Goal: Information Seeking & Learning: Learn about a topic

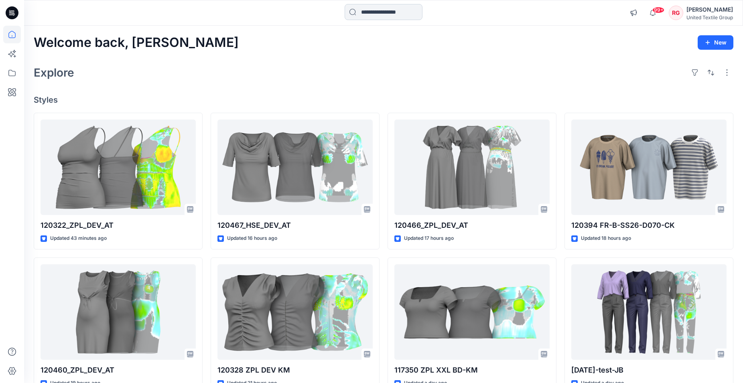
click at [373, 14] on input at bounding box center [384, 12] width 78 height 16
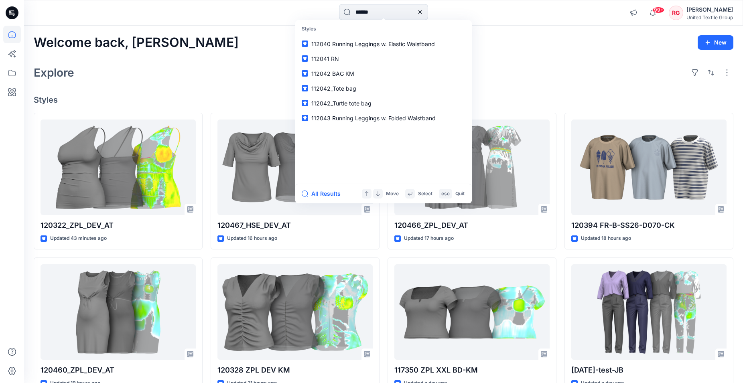
type input "******"
click at [360, 44] on span "_ZPL_DEV_RG" at bounding box center [352, 44] width 36 height 7
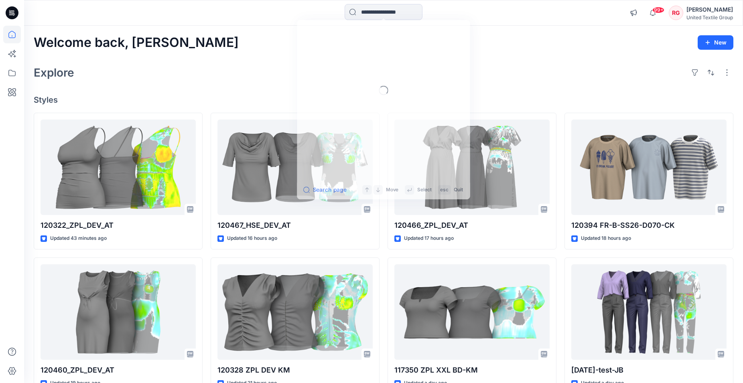
click at [368, 12] on input at bounding box center [384, 12] width 78 height 16
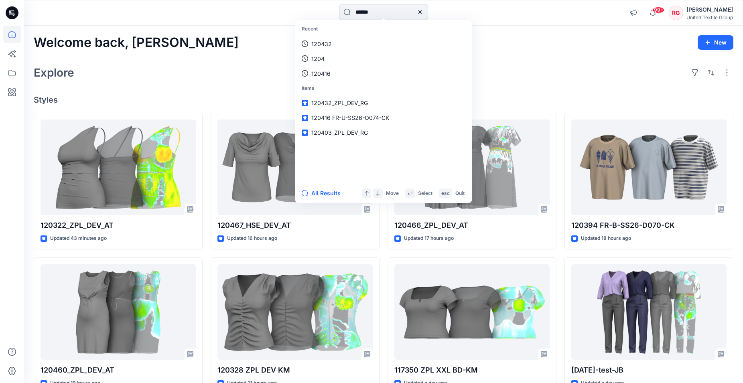
type input "******"
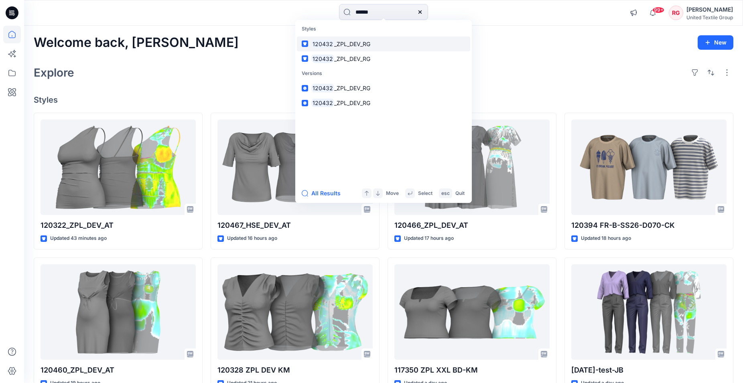
click at [351, 43] on span "_ZPL_DEV_RG" at bounding box center [352, 44] width 36 height 7
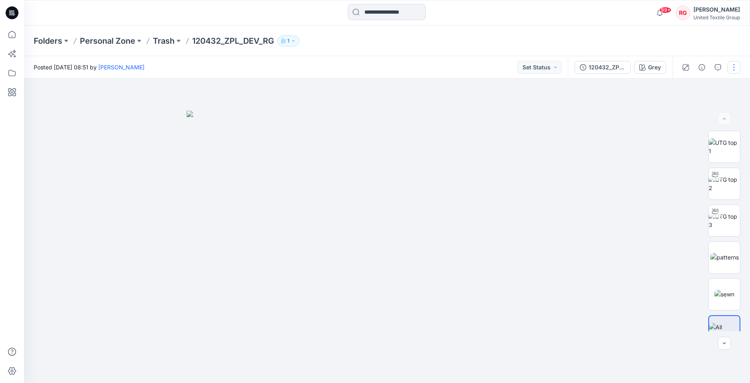
click at [735, 65] on button "button" at bounding box center [734, 67] width 13 height 13
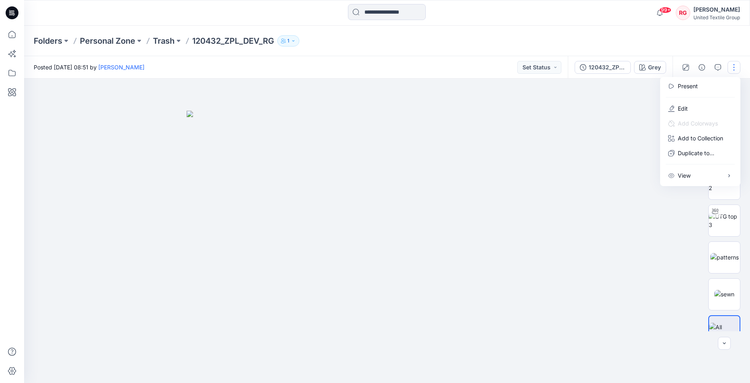
drag, startPoint x: 595, startPoint y: 144, endPoint x: 597, endPoint y: 131, distance: 12.9
click at [596, 136] on div at bounding box center [387, 231] width 726 height 305
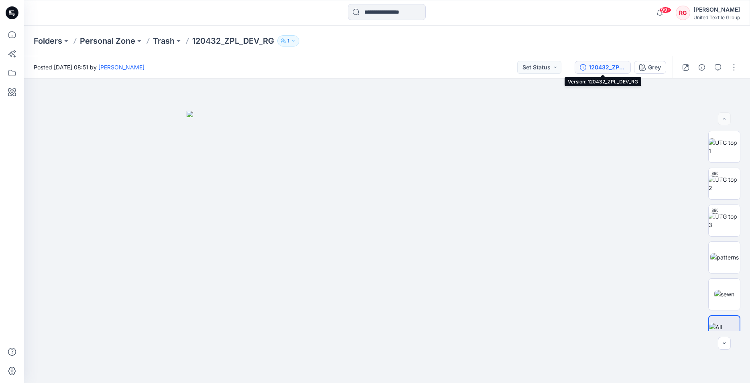
click at [601, 71] on div "120432_ZPL_DEV_RG" at bounding box center [607, 67] width 37 height 9
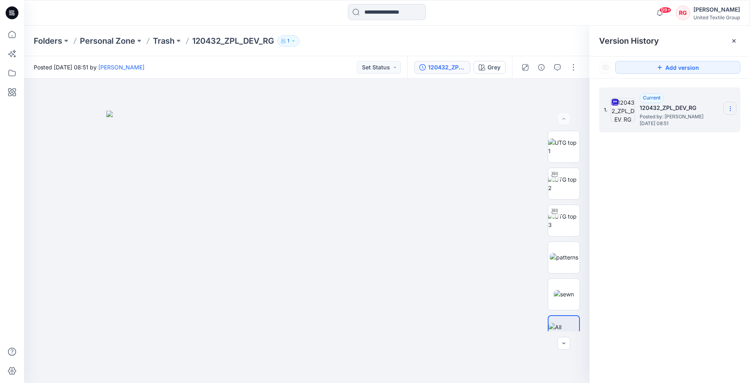
click at [731, 108] on icon at bounding box center [730, 109] width 6 height 6
click at [493, 118] on img at bounding box center [306, 247] width 401 height 273
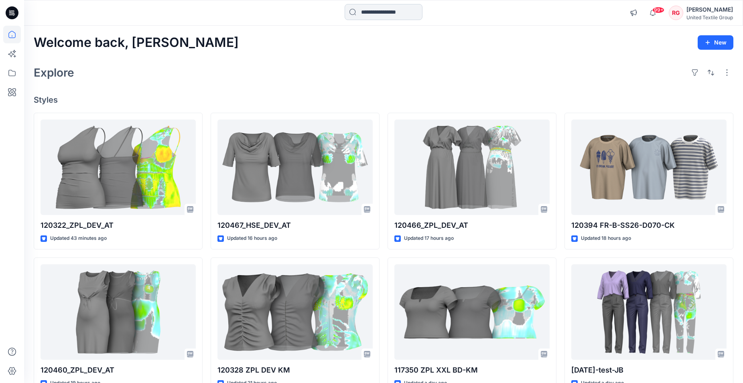
click at [382, 10] on input at bounding box center [384, 12] width 78 height 16
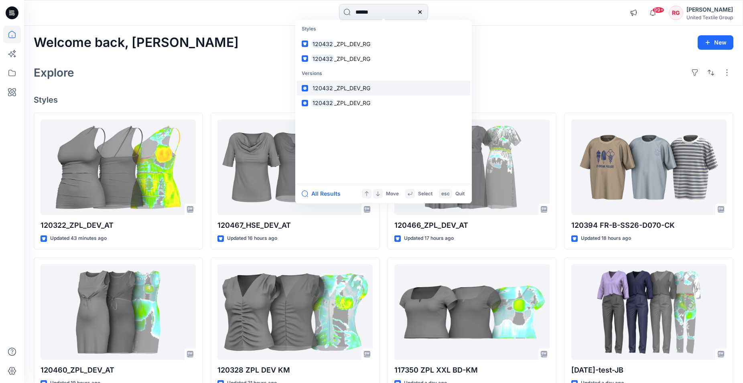
type input "******"
click at [358, 89] on span "_ZPL_DEV_RG" at bounding box center [352, 88] width 36 height 7
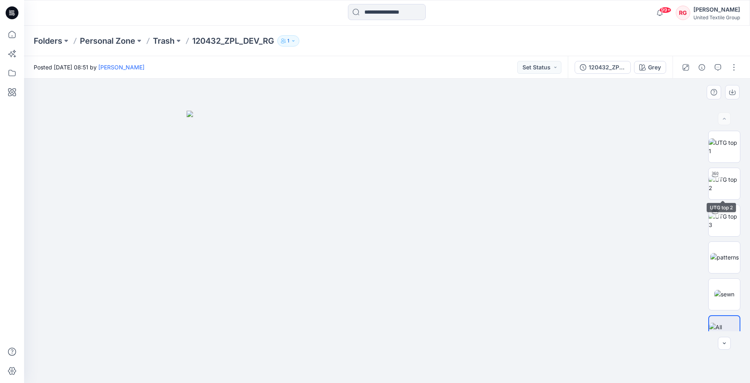
drag, startPoint x: 730, startPoint y: 187, endPoint x: 676, endPoint y: 214, distance: 60.5
click at [730, 187] on img at bounding box center [724, 183] width 31 height 17
drag, startPoint x: 387, startPoint y: 372, endPoint x: 519, endPoint y: 351, distance: 133.3
click at [519, 351] on div at bounding box center [387, 231] width 726 height 305
